Goal: Transaction & Acquisition: Purchase product/service

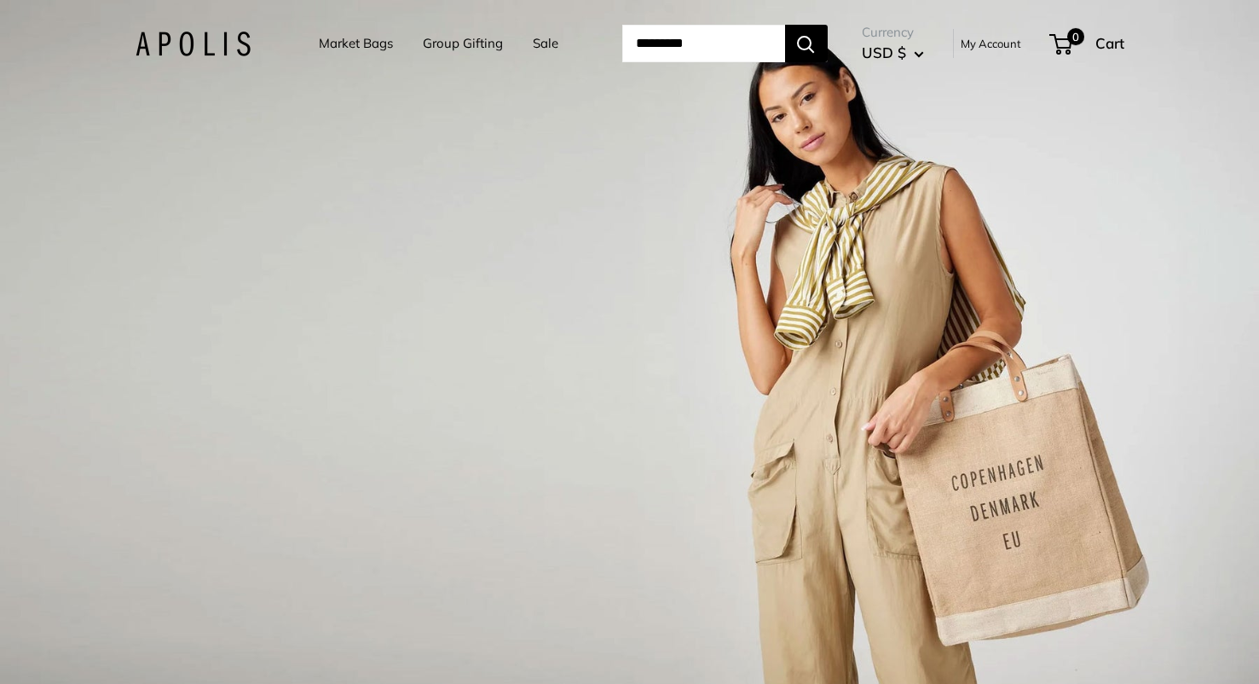
click at [356, 55] on link "Market Bags" at bounding box center [356, 44] width 74 height 24
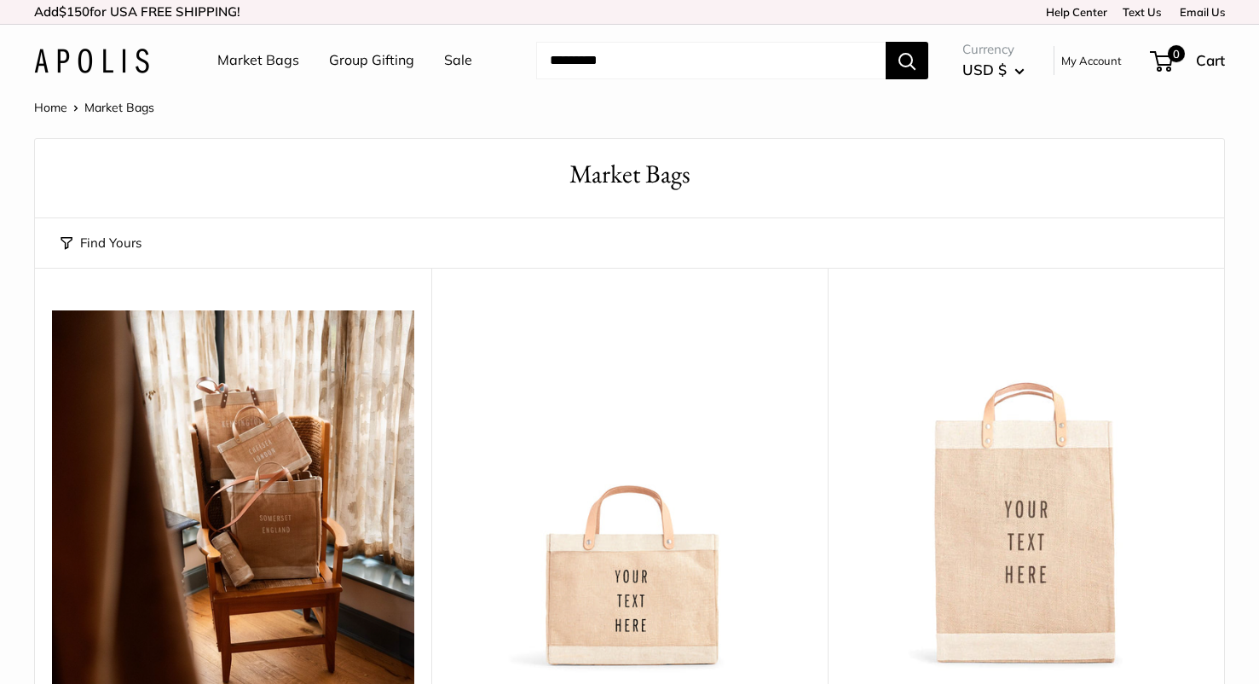
click at [356, 47] on li "Group Gifting" at bounding box center [371, 60] width 85 height 55
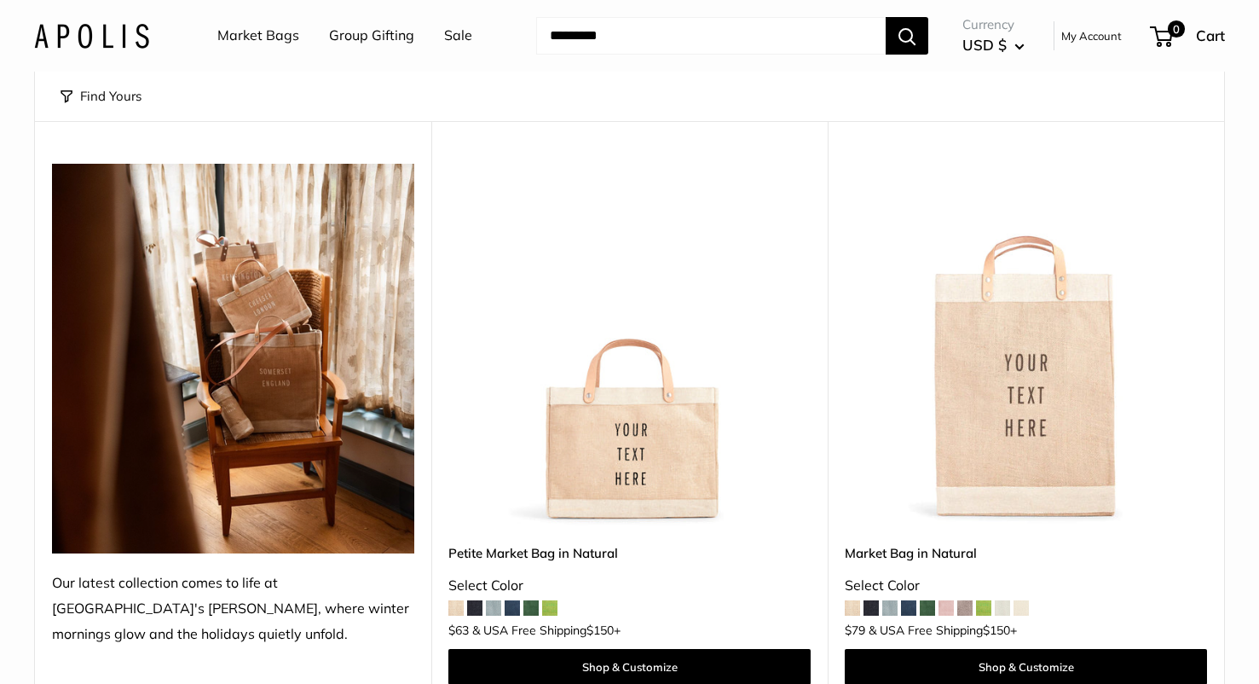
click at [0, 0] on img at bounding box center [0, 0] width 0 height 0
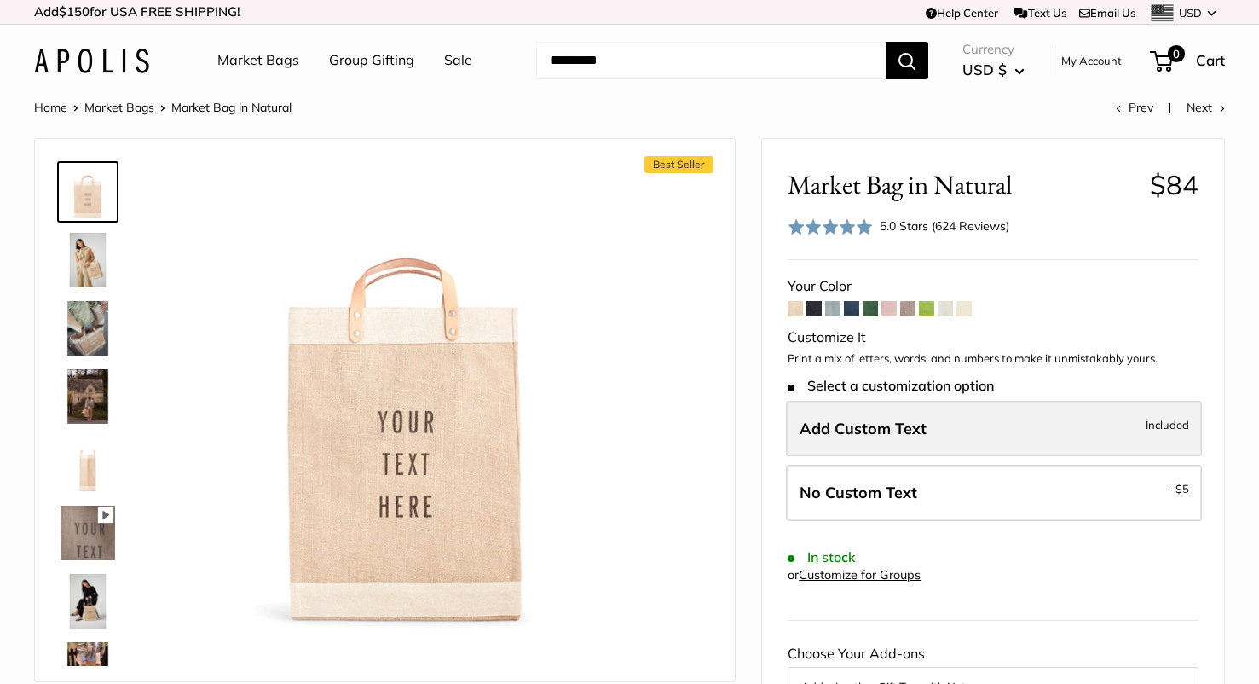
click at [940, 428] on label "Add Custom Text Included" at bounding box center [994, 429] width 416 height 56
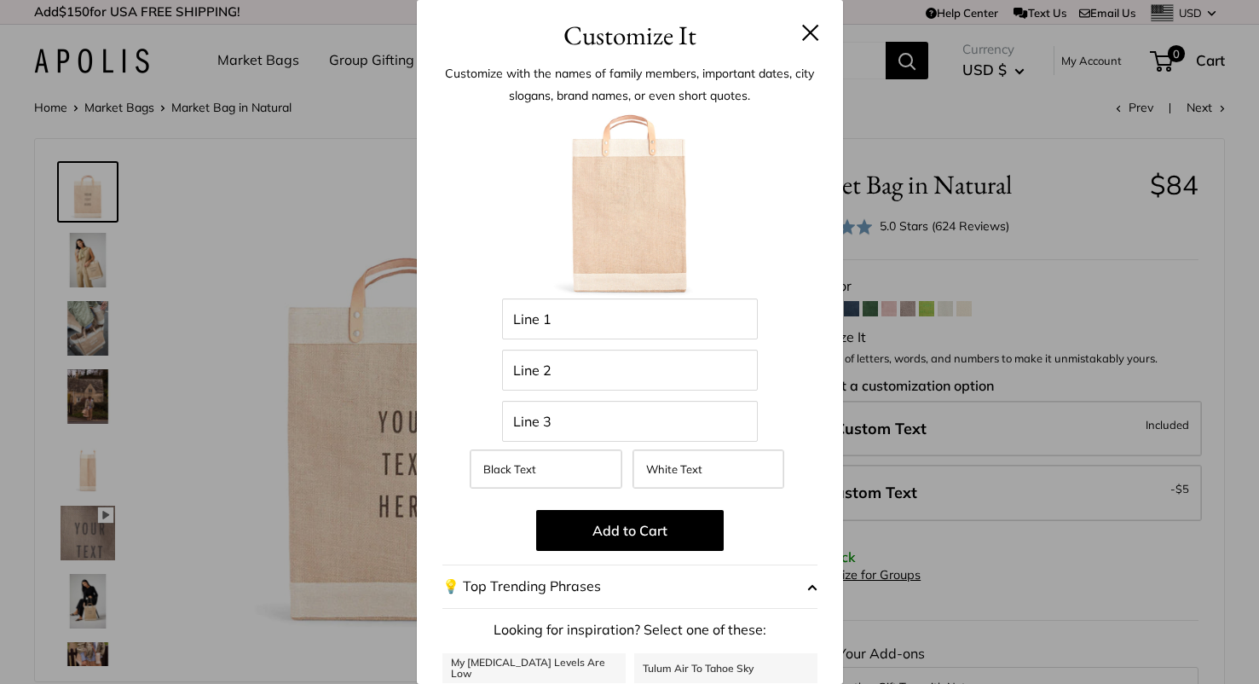
click at [678, 391] on div "Enter 42 letters Line 1 Line 2 Line 3 Black Text White Text Add to Cart 💡 Top T…" at bounding box center [630, 486] width 375 height 750
click at [672, 378] on input "Line 2" at bounding box center [630, 370] width 256 height 41
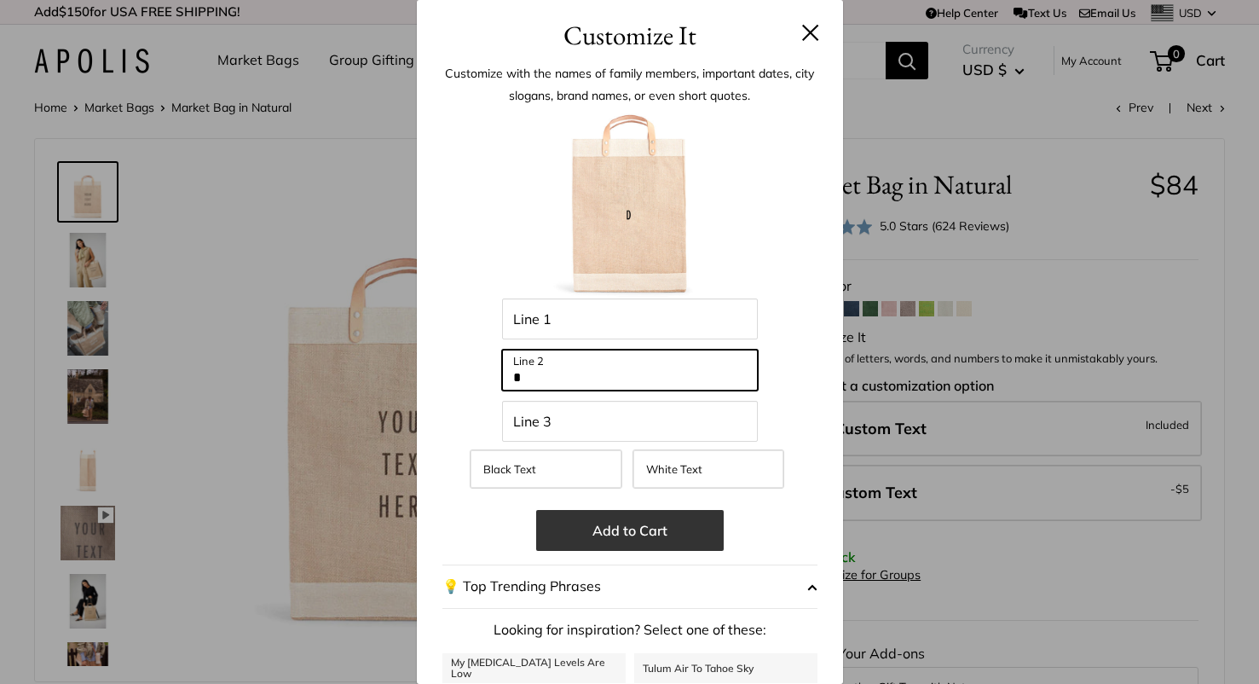
type input "*"
click at [654, 522] on button "Add to Cart" at bounding box center [630, 530] width 188 height 41
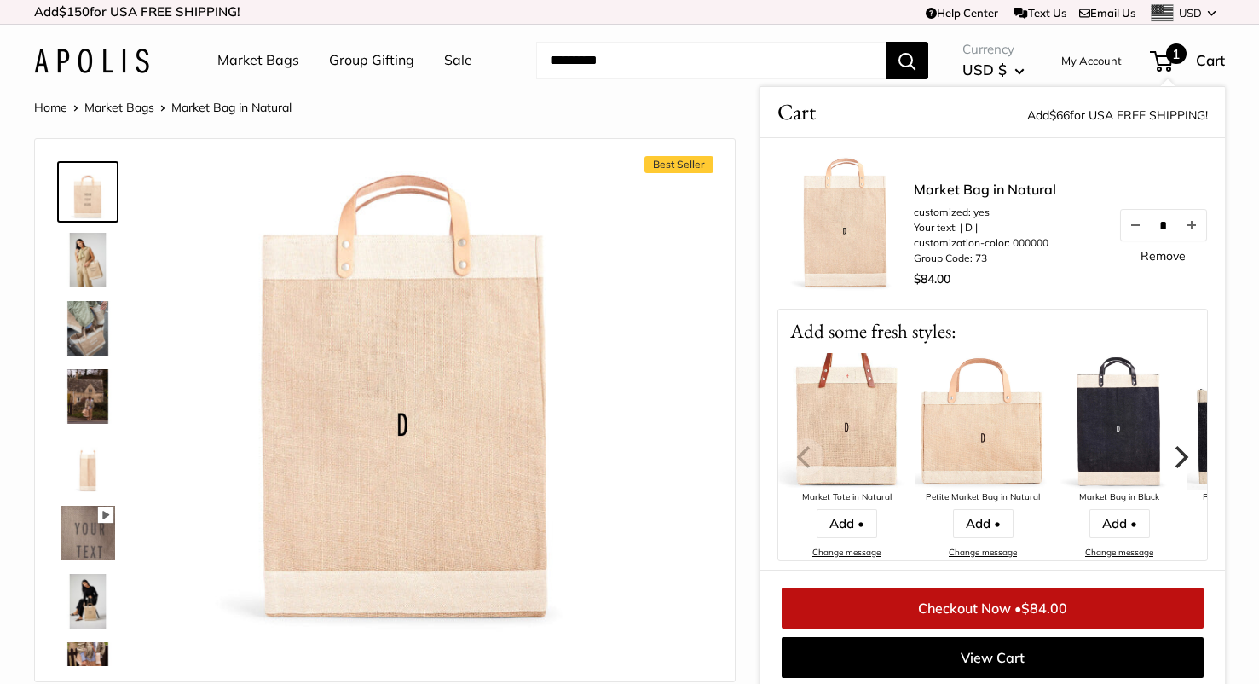
click at [738, 117] on div "Home Market Bags Market Bag in Natural Prev Next" at bounding box center [629, 107] width 1191 height 22
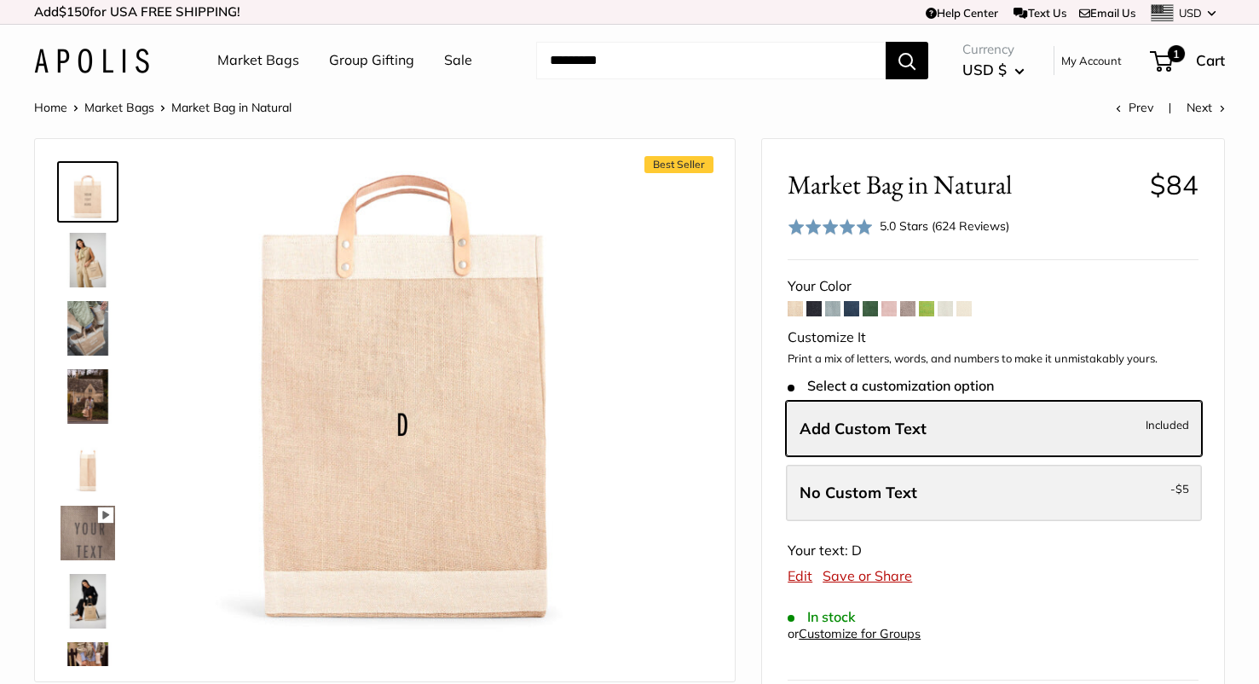
click at [866, 491] on span "No Custom Text" at bounding box center [859, 493] width 118 height 20
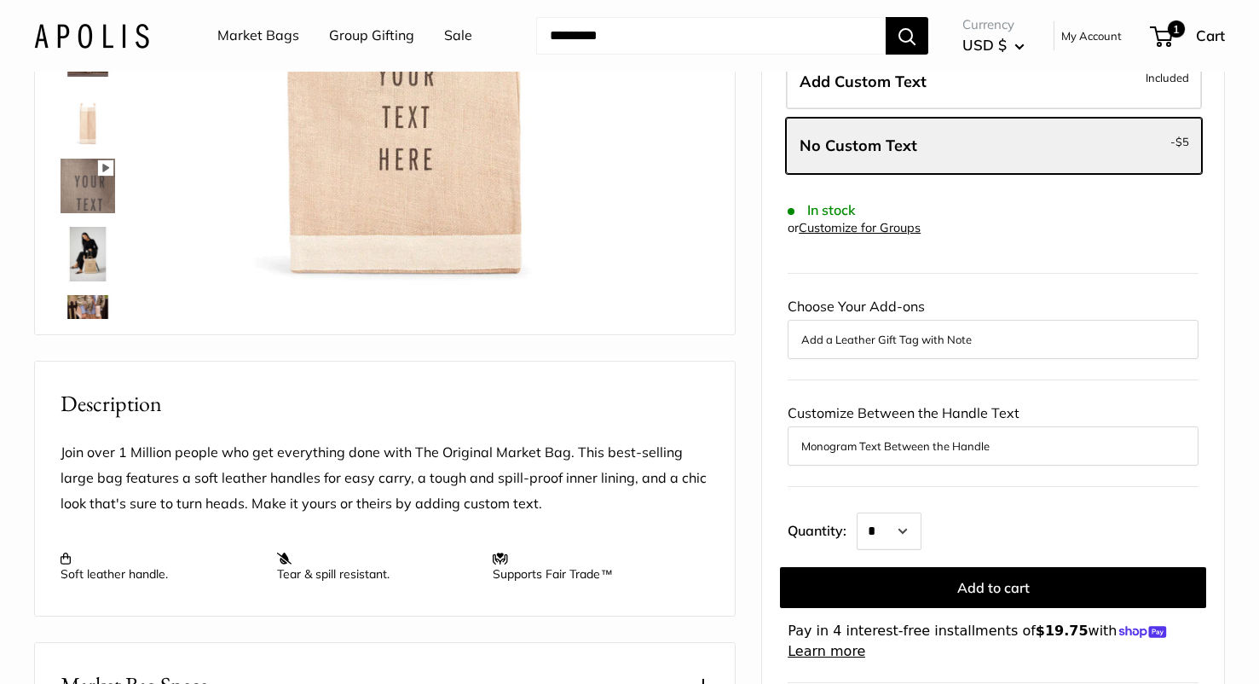
scroll to position [355, 0]
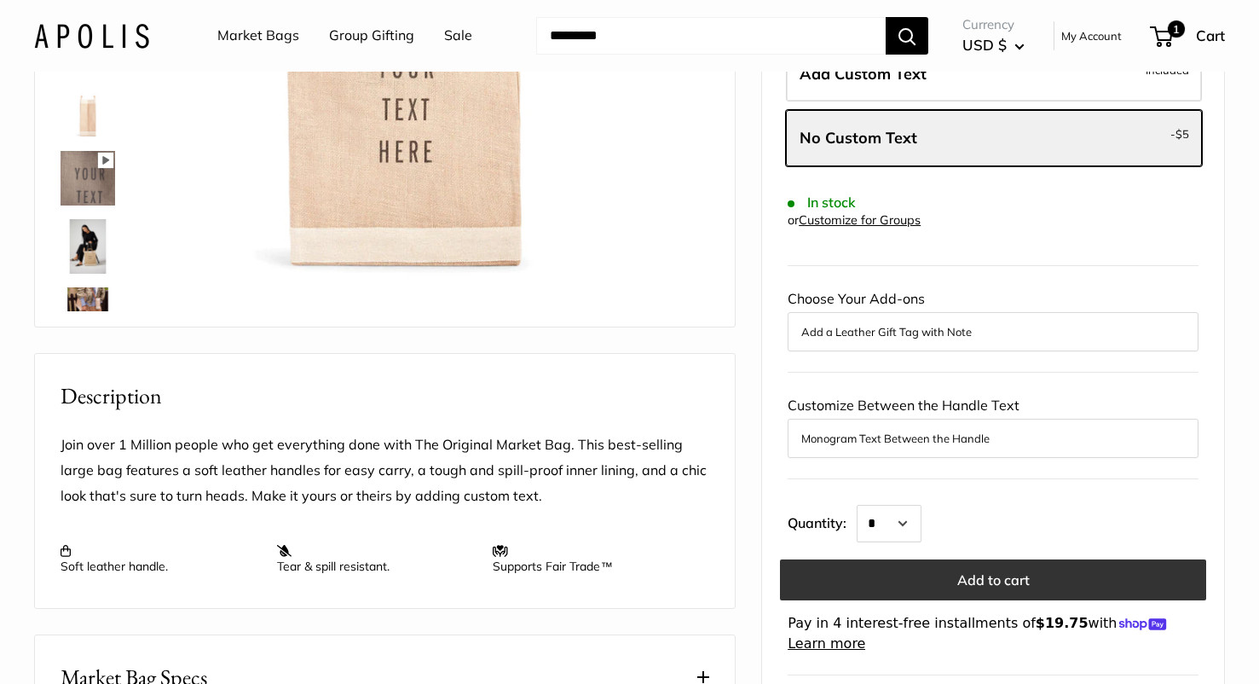
click at [872, 572] on button "Add to cart" at bounding box center [993, 579] width 426 height 41
click at [874, 582] on button "Add to cart" at bounding box center [993, 579] width 426 height 41
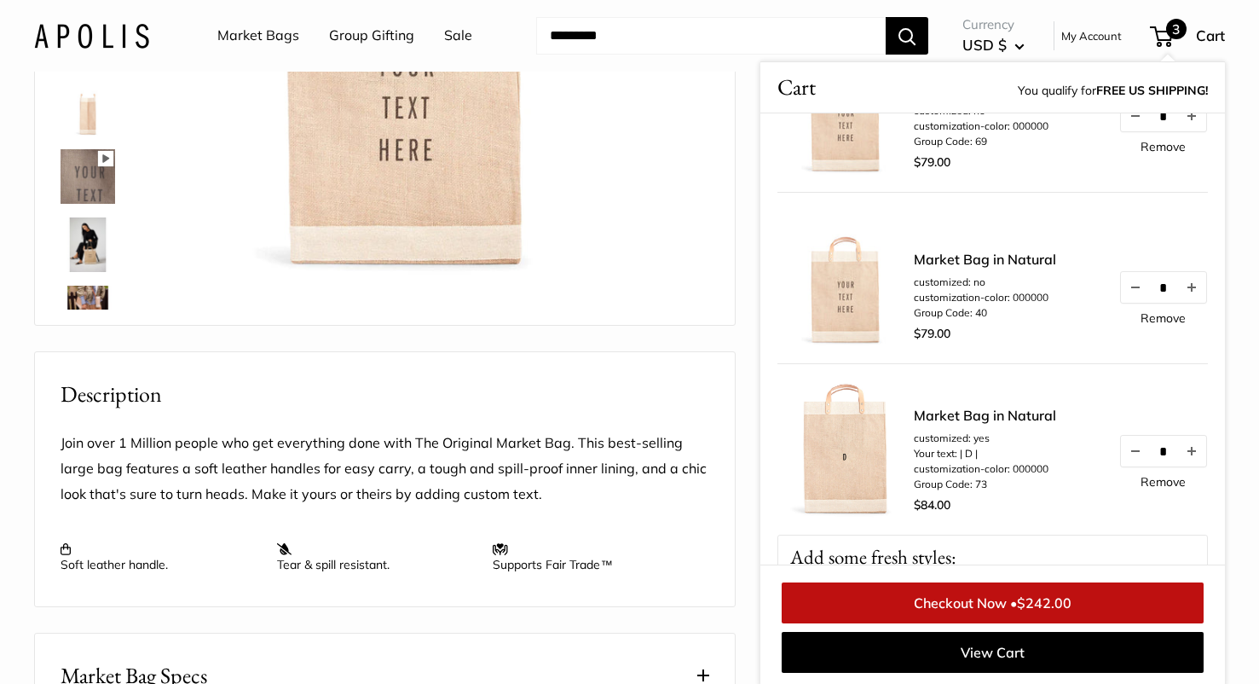
scroll to position [92, 0]
